Goal: Task Accomplishment & Management: Manage account settings

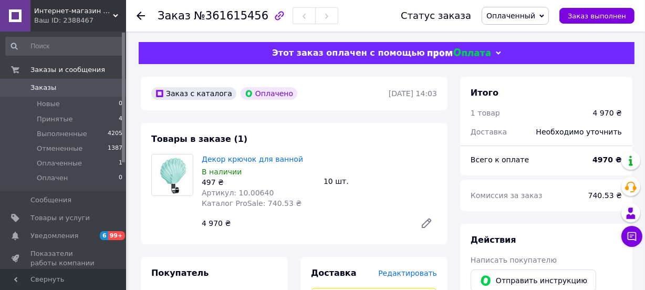
scroll to position [143, 0]
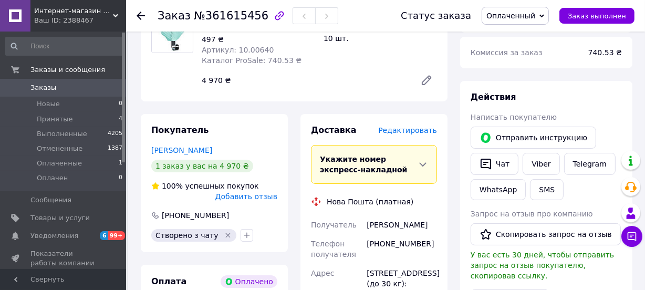
click at [141, 15] on icon at bounding box center [140, 16] width 8 height 8
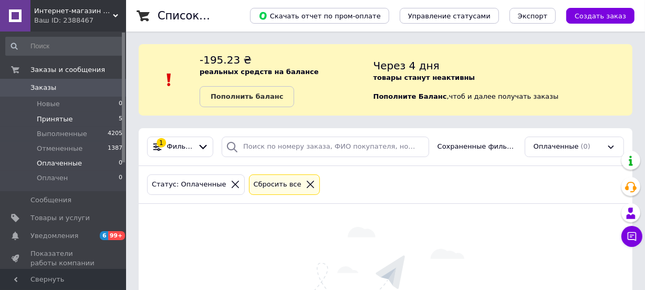
click at [54, 118] on span "Принятые" at bounding box center [55, 118] width 36 height 9
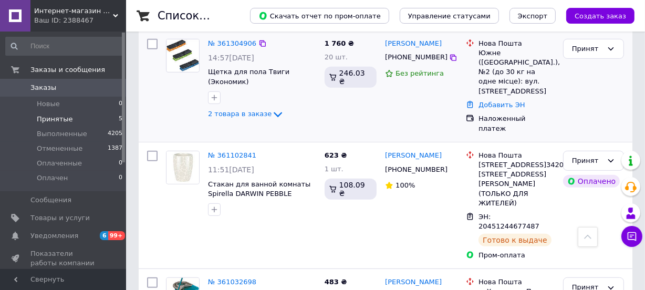
scroll to position [438, 0]
